Goal: Task Accomplishment & Management: Manage account settings

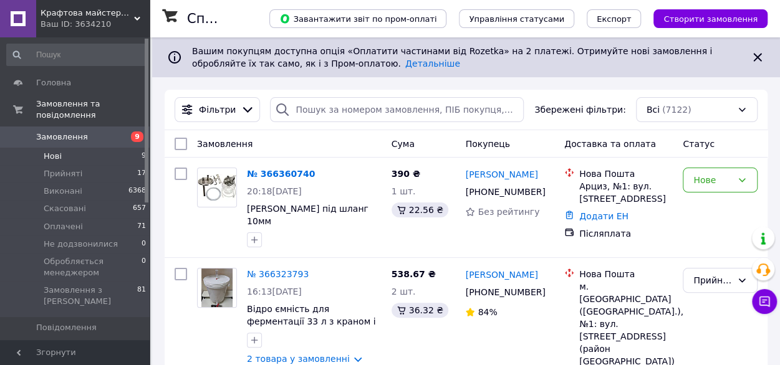
click at [50, 151] on span "Нові" at bounding box center [53, 156] width 18 height 11
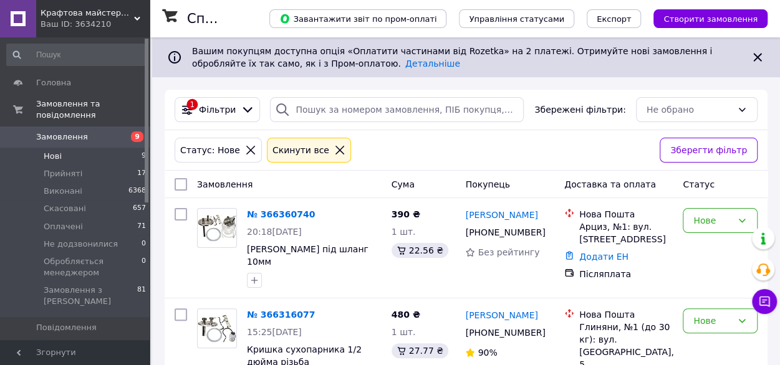
click at [72, 126] on link "Замовлення 9" at bounding box center [76, 136] width 153 height 21
